Goal: Task Accomplishment & Management: Manage account settings

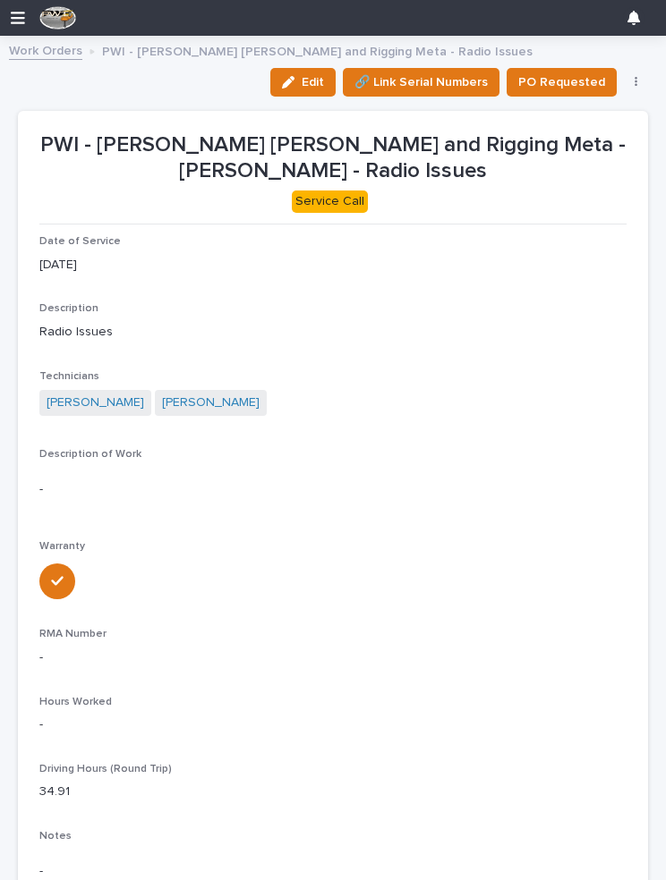
click at [302, 82] on div "button" at bounding box center [292, 82] width 20 height 13
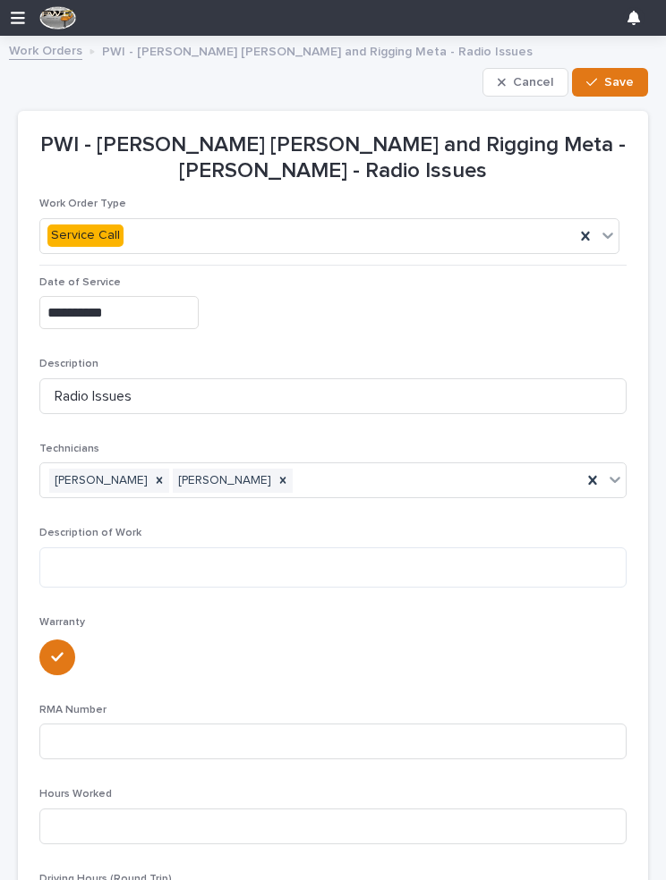
click at [513, 76] on div "button" at bounding box center [505, 82] width 15 height 13
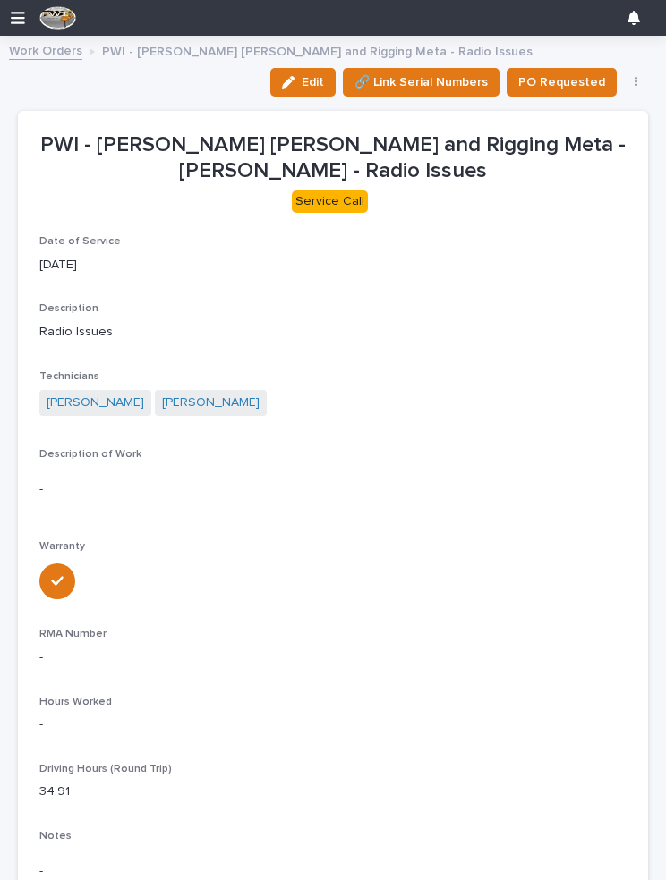
click at [47, 54] on link "Work Orders" at bounding box center [45, 49] width 73 height 21
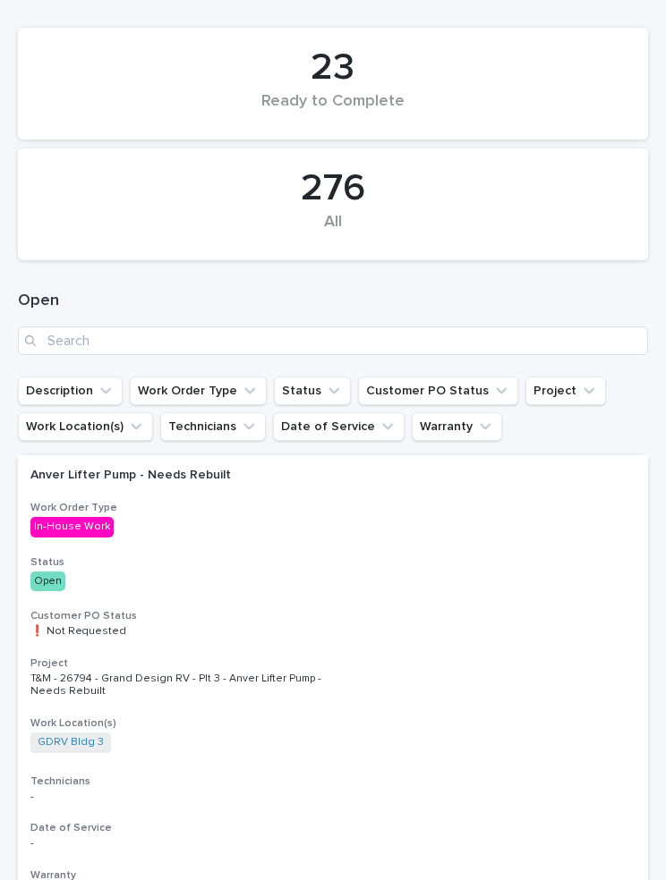
scroll to position [198, 0]
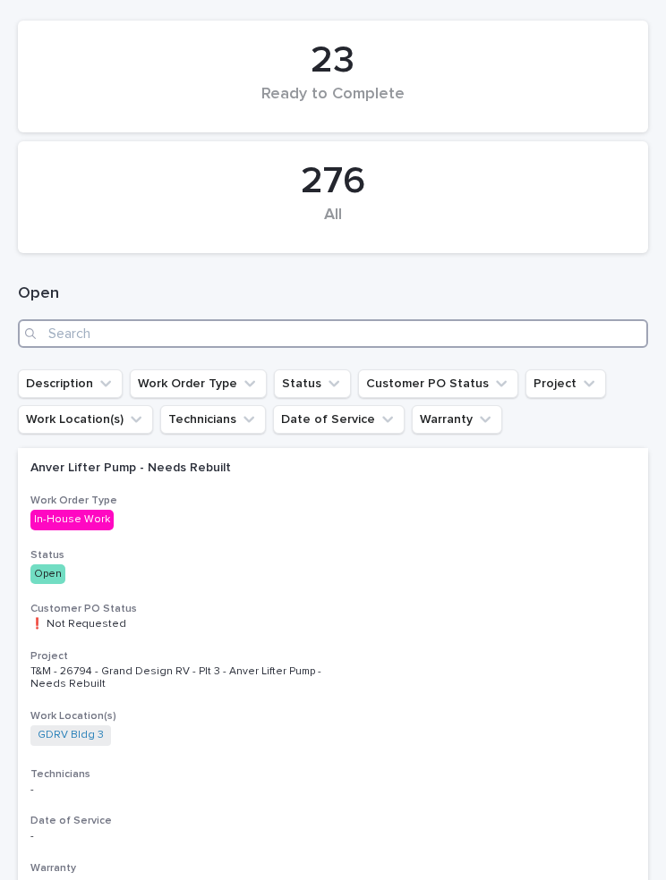
click at [231, 323] on input "Search" at bounding box center [333, 333] width 630 height 29
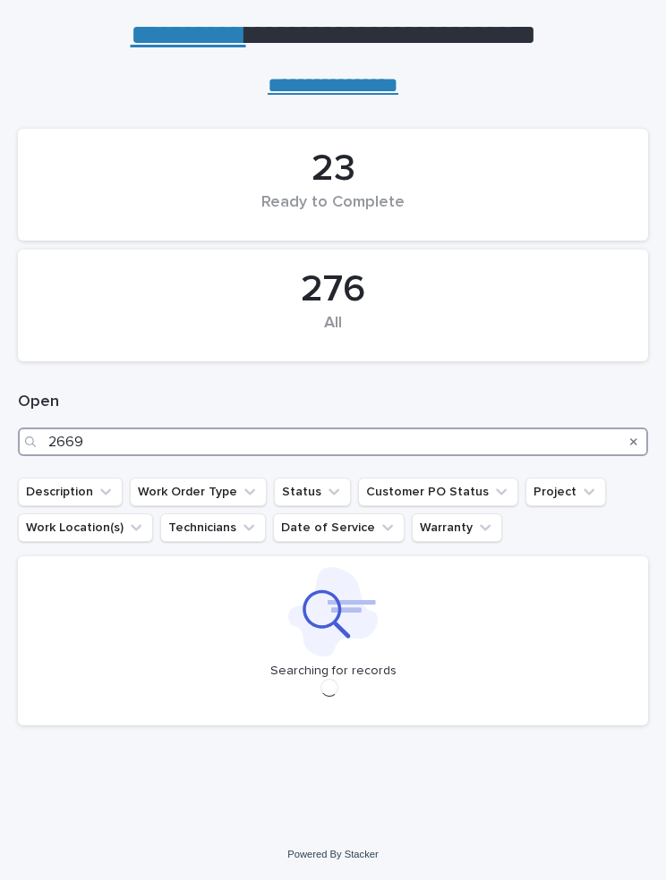
scroll to position [87, 0]
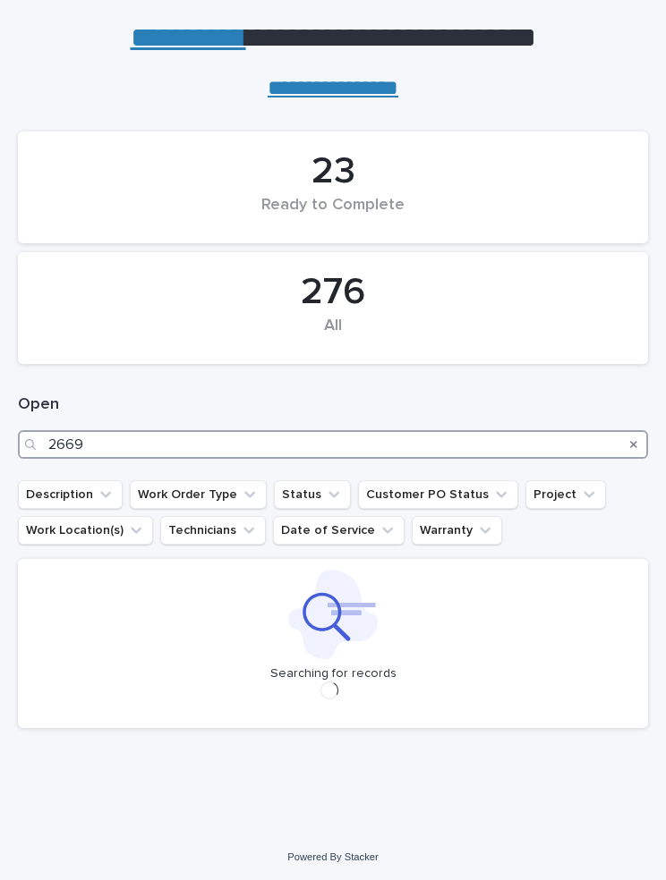
type input "26699"
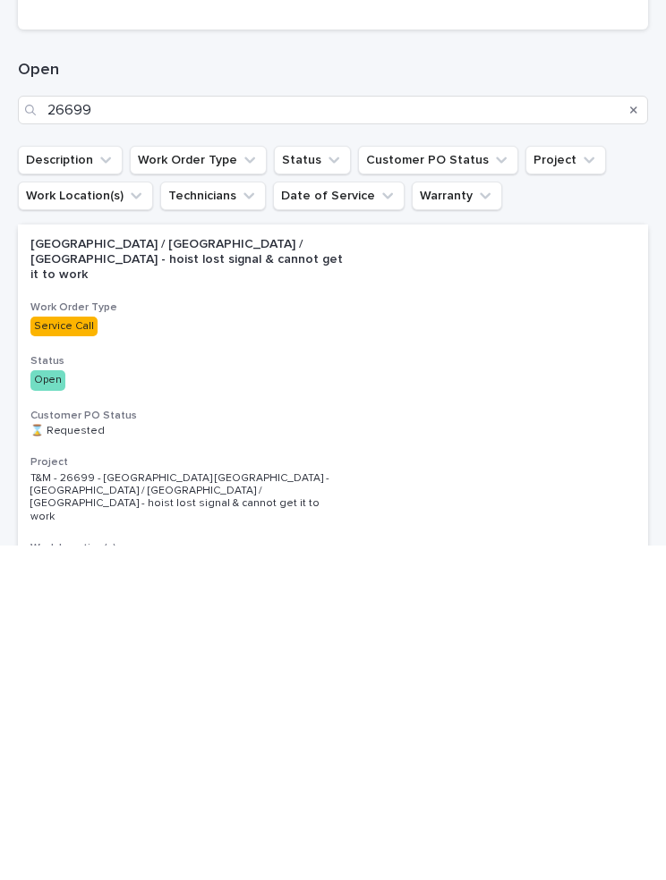
click at [242, 572] on p "[GEOGRAPHIC_DATA] / [GEOGRAPHIC_DATA] / [GEOGRAPHIC_DATA] - hoist lost signal &…" at bounding box center [186, 594] width 313 height 45
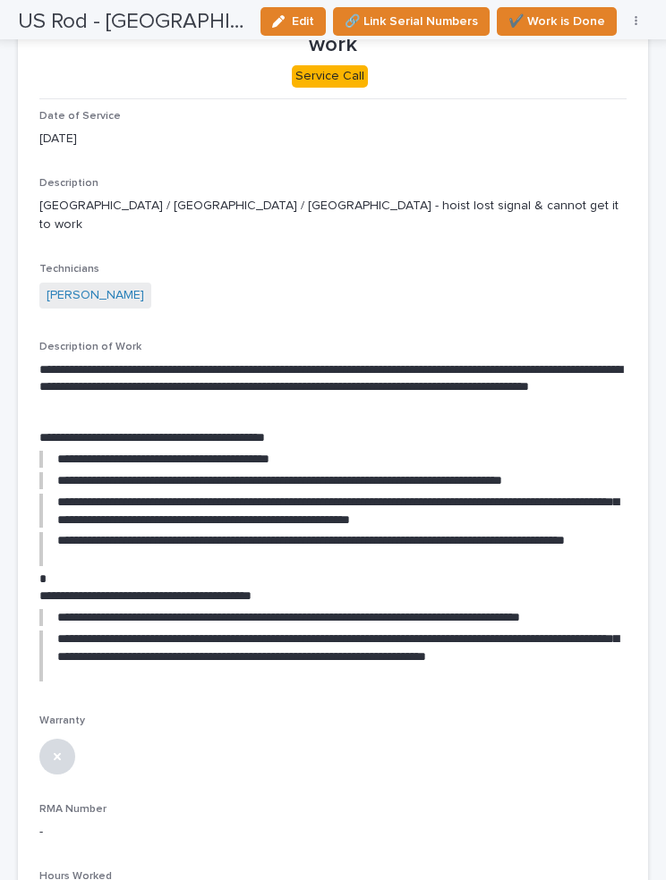
scroll to position [183, 0]
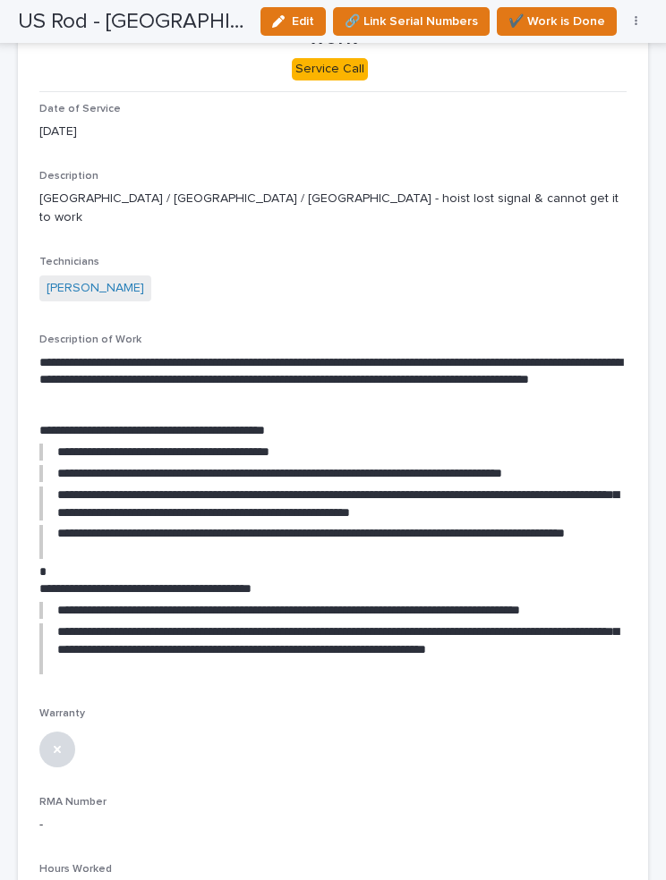
click at [285, 21] on icon "button" at bounding box center [278, 21] width 13 height 13
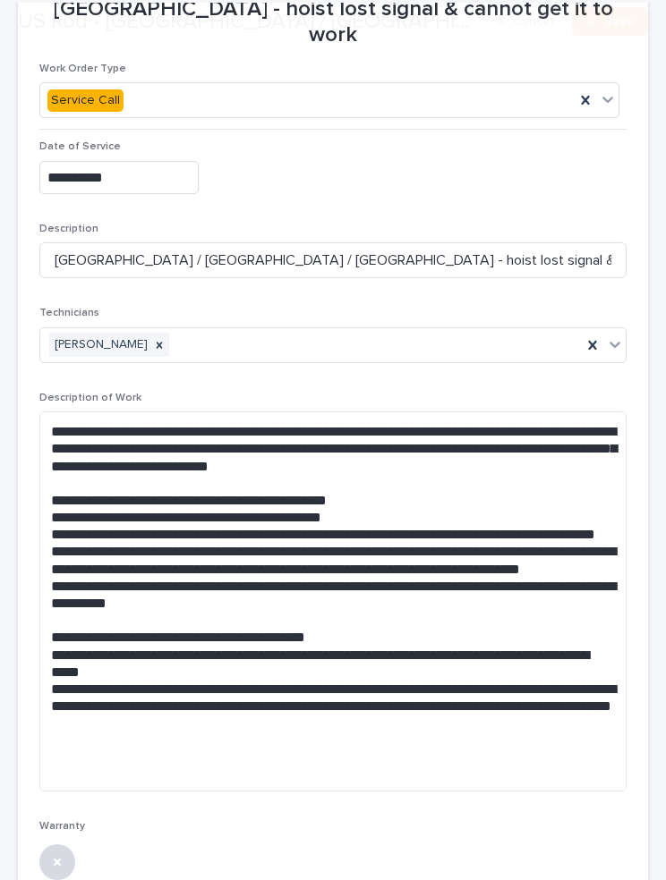
scroll to position [188, 0]
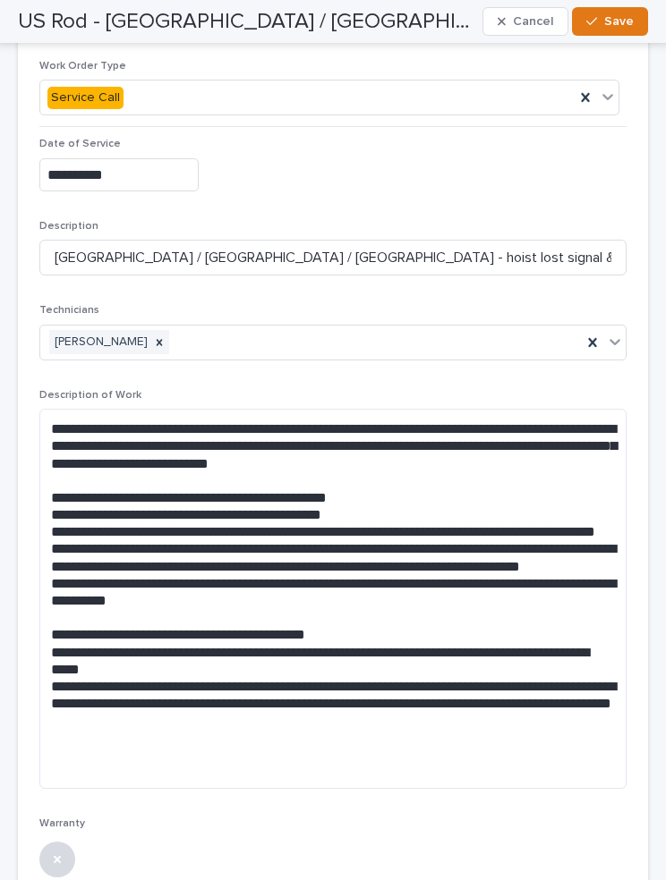
click at [614, 17] on span "Save" at bounding box center [619, 21] width 30 height 16
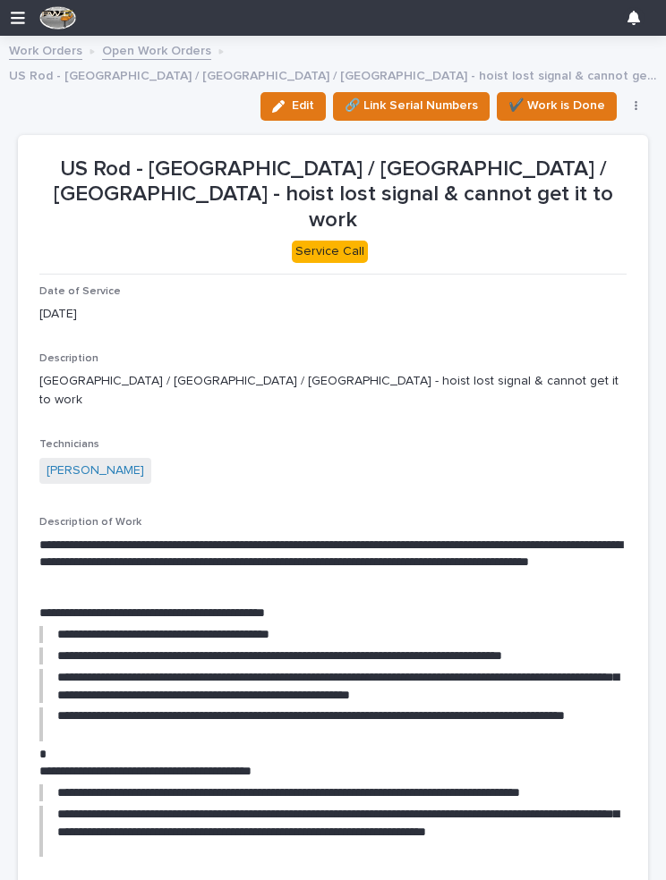
scroll to position [0, 0]
